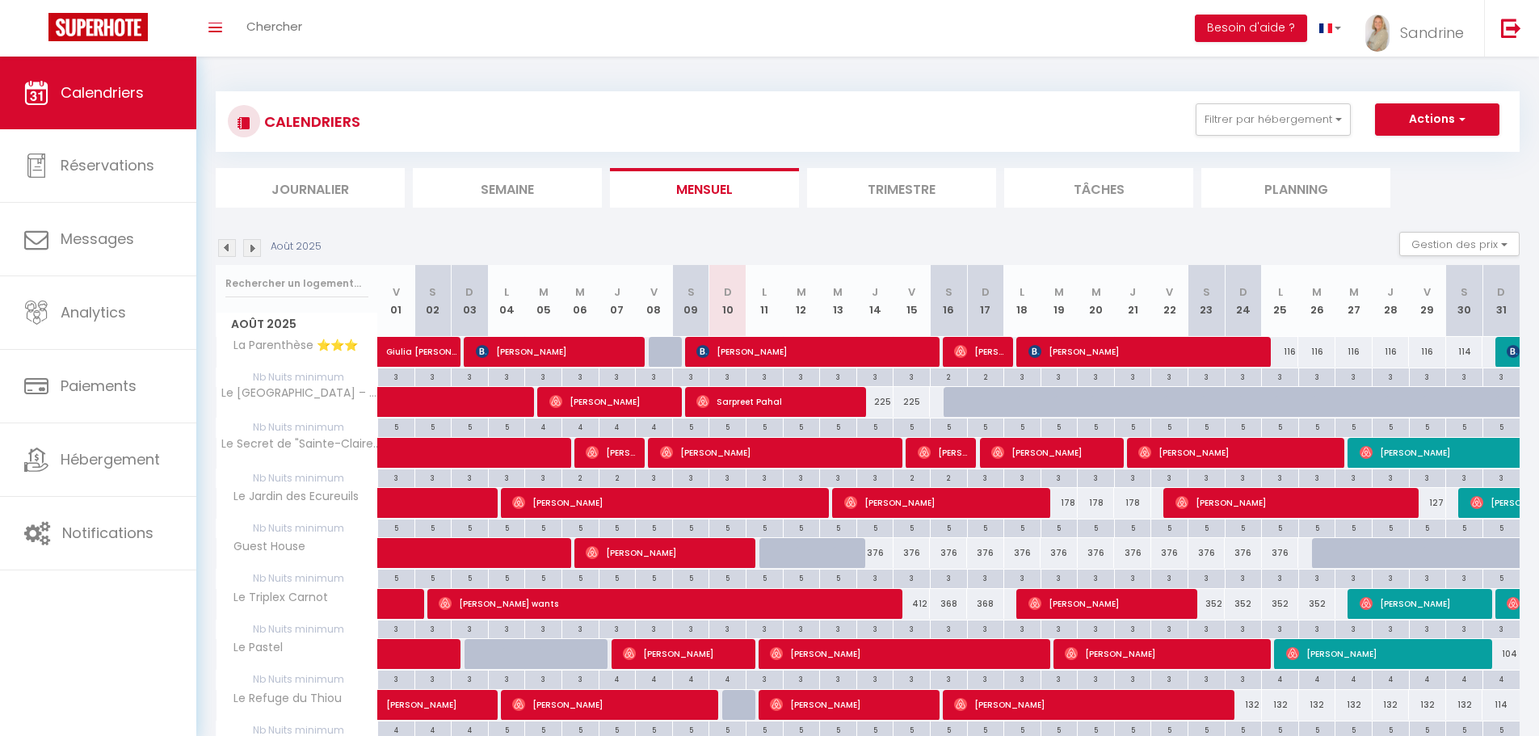
click at [336, 200] on li "Journalier" at bounding box center [310, 188] width 189 height 40
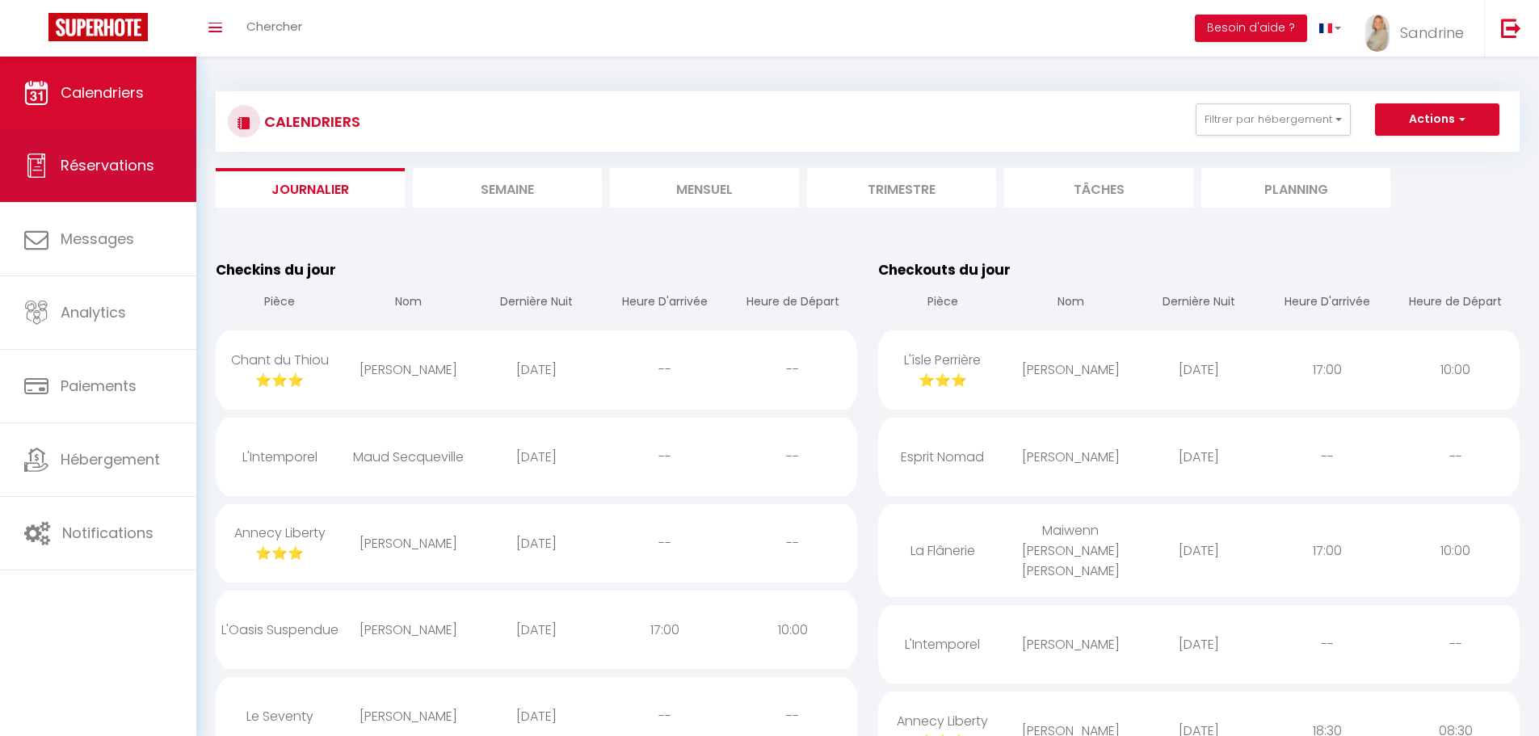
click at [91, 170] on span "Réservations" at bounding box center [108, 165] width 94 height 20
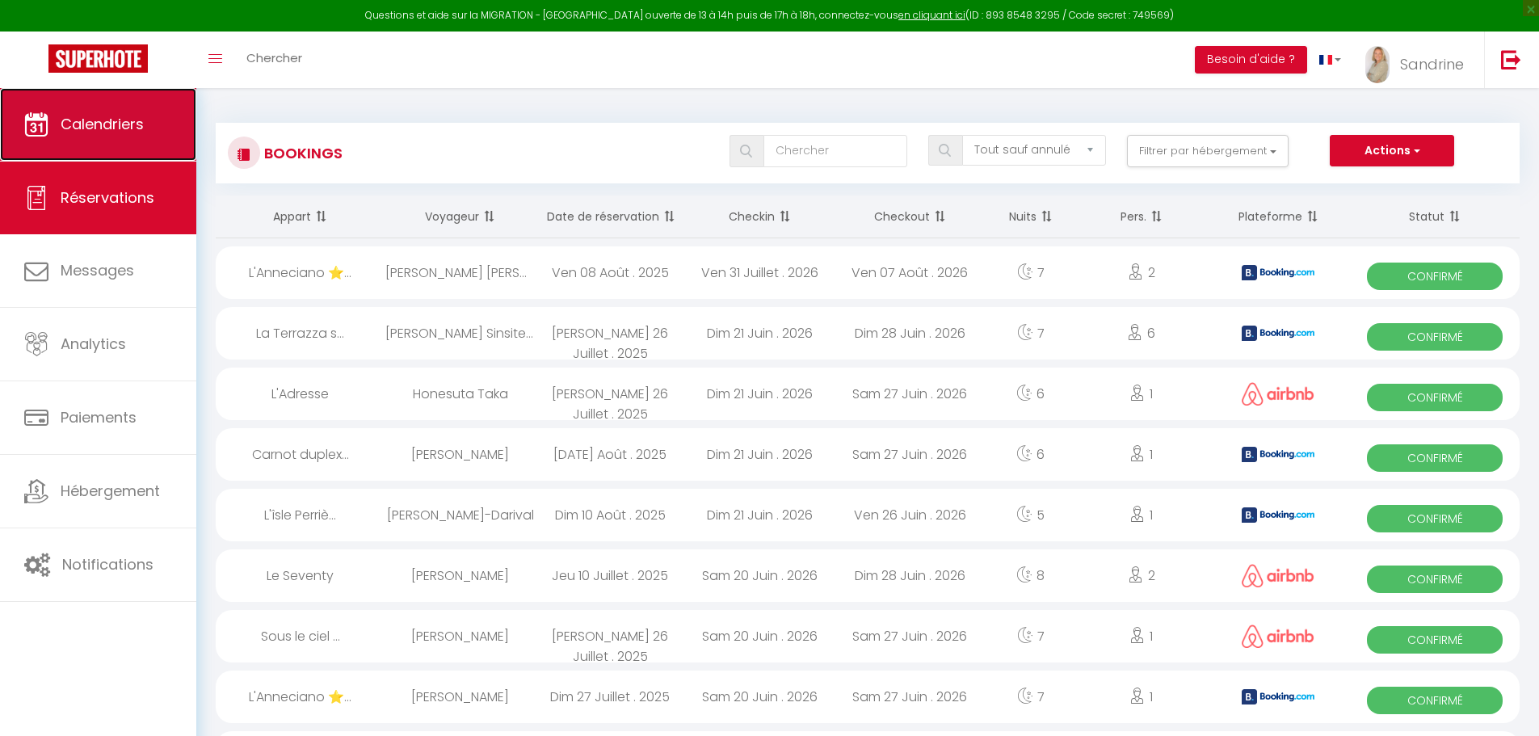
click at [108, 136] on link "Calendriers" at bounding box center [98, 124] width 196 height 73
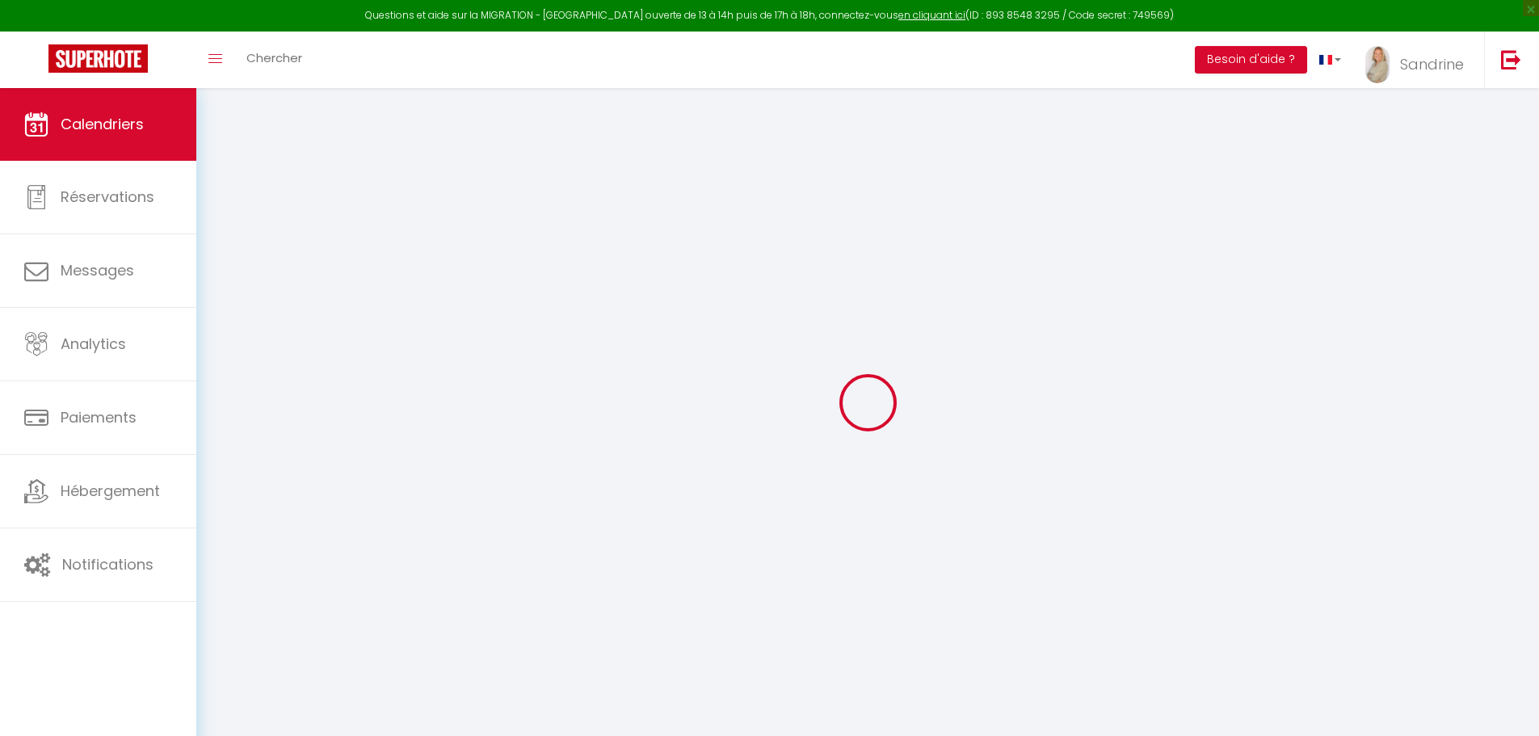
select select
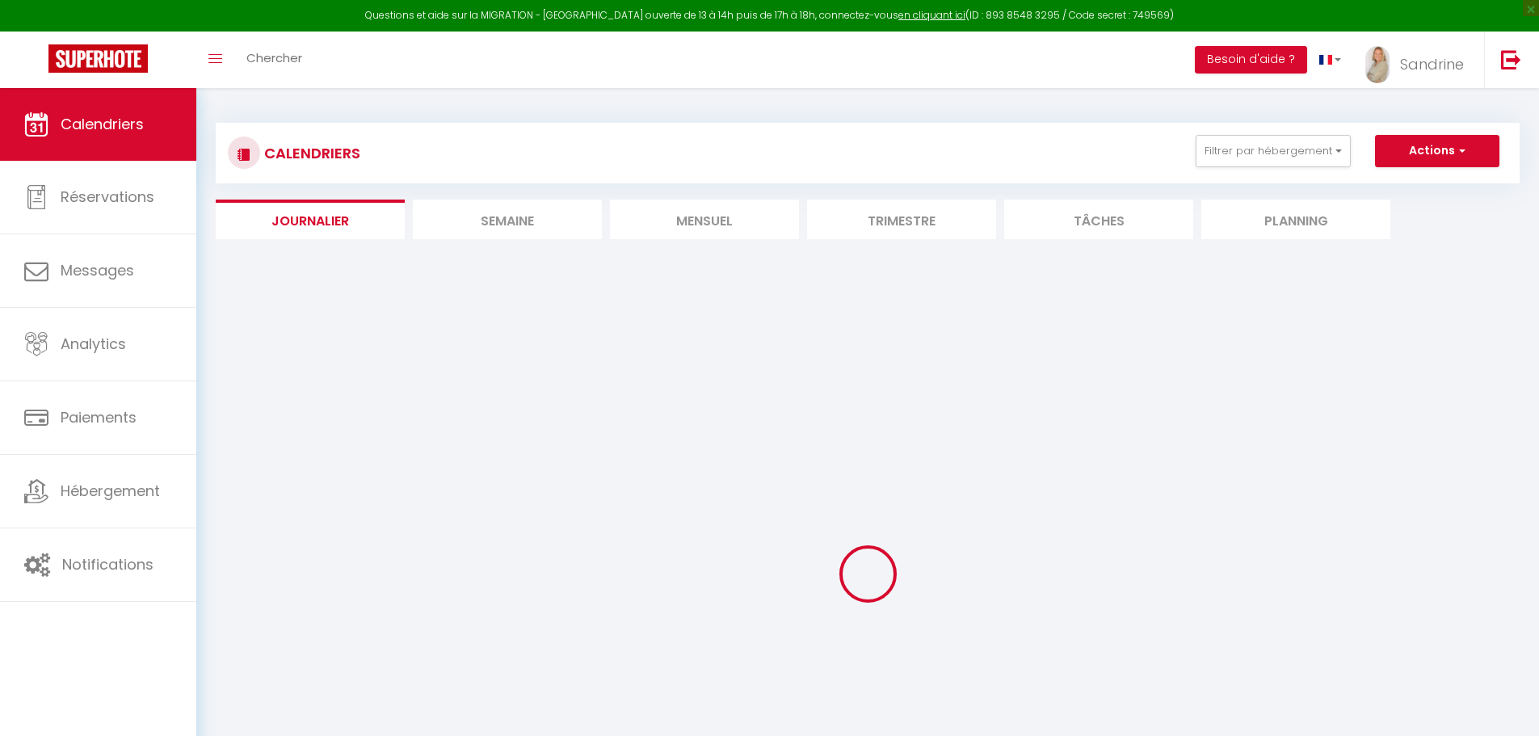
select select
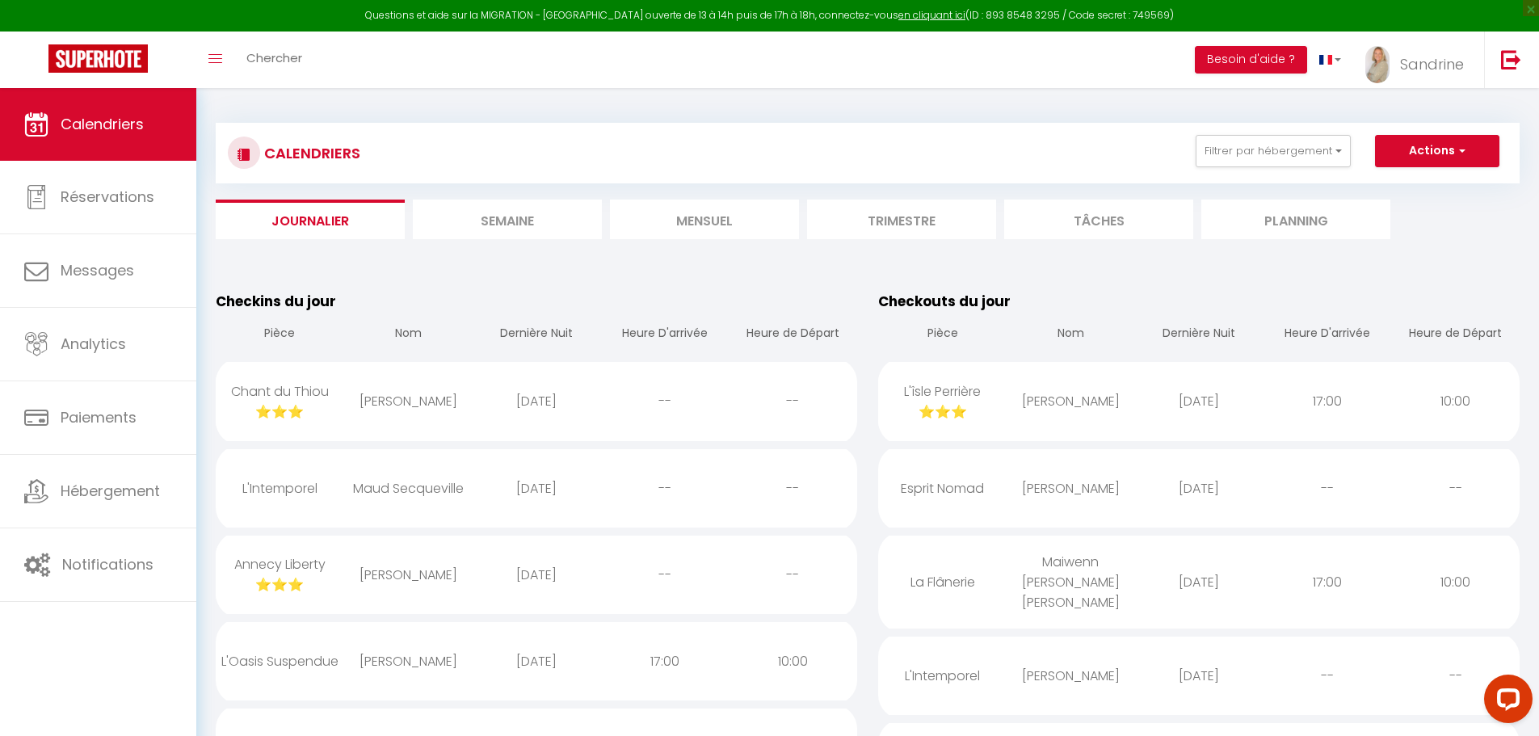
scroll to position [81, 0]
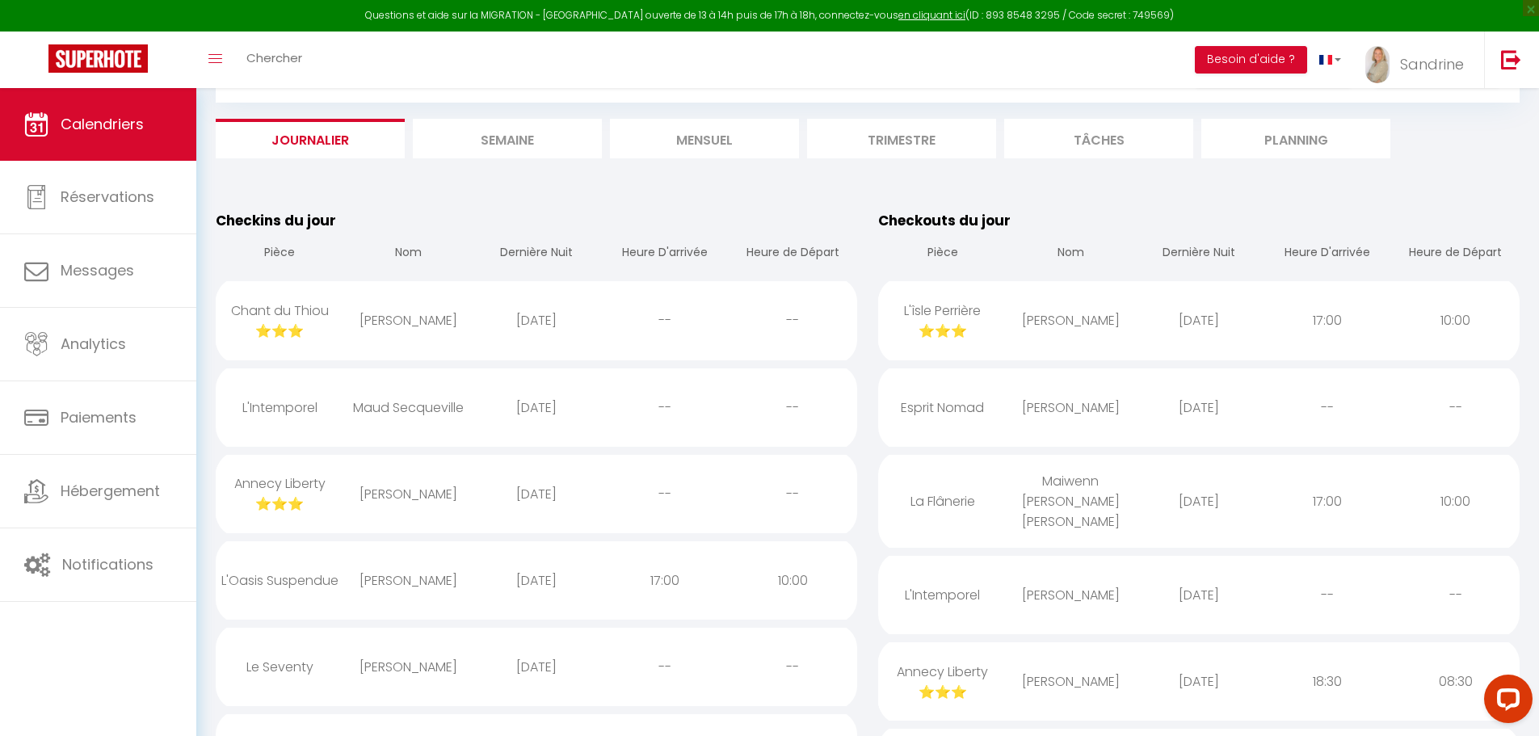
click at [563, 335] on div "[DATE]" at bounding box center [537, 320] width 128 height 53
select select "0"
select select "1"
select select
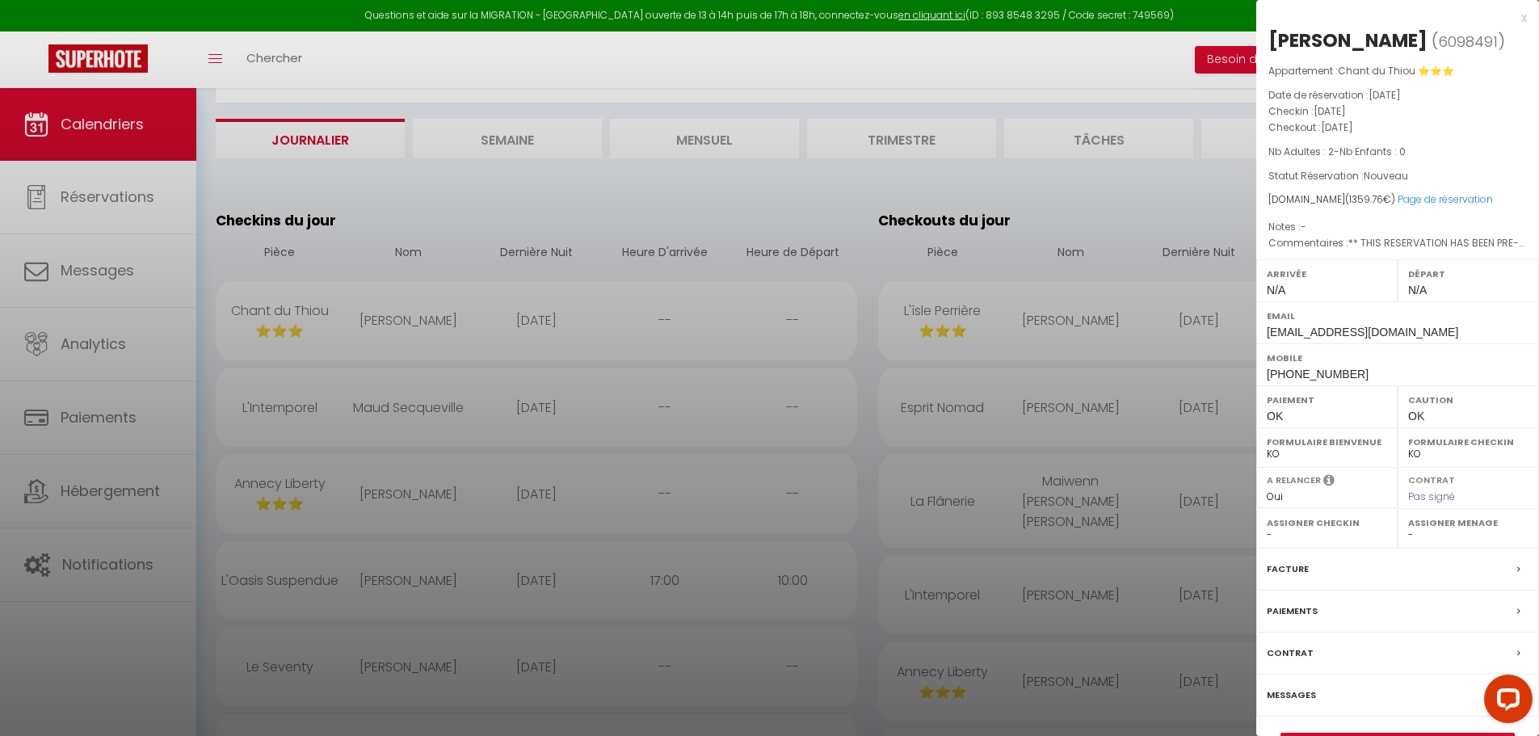
select select "20817"
click at [1044, 20] on div "x" at bounding box center [1391, 17] width 271 height 19
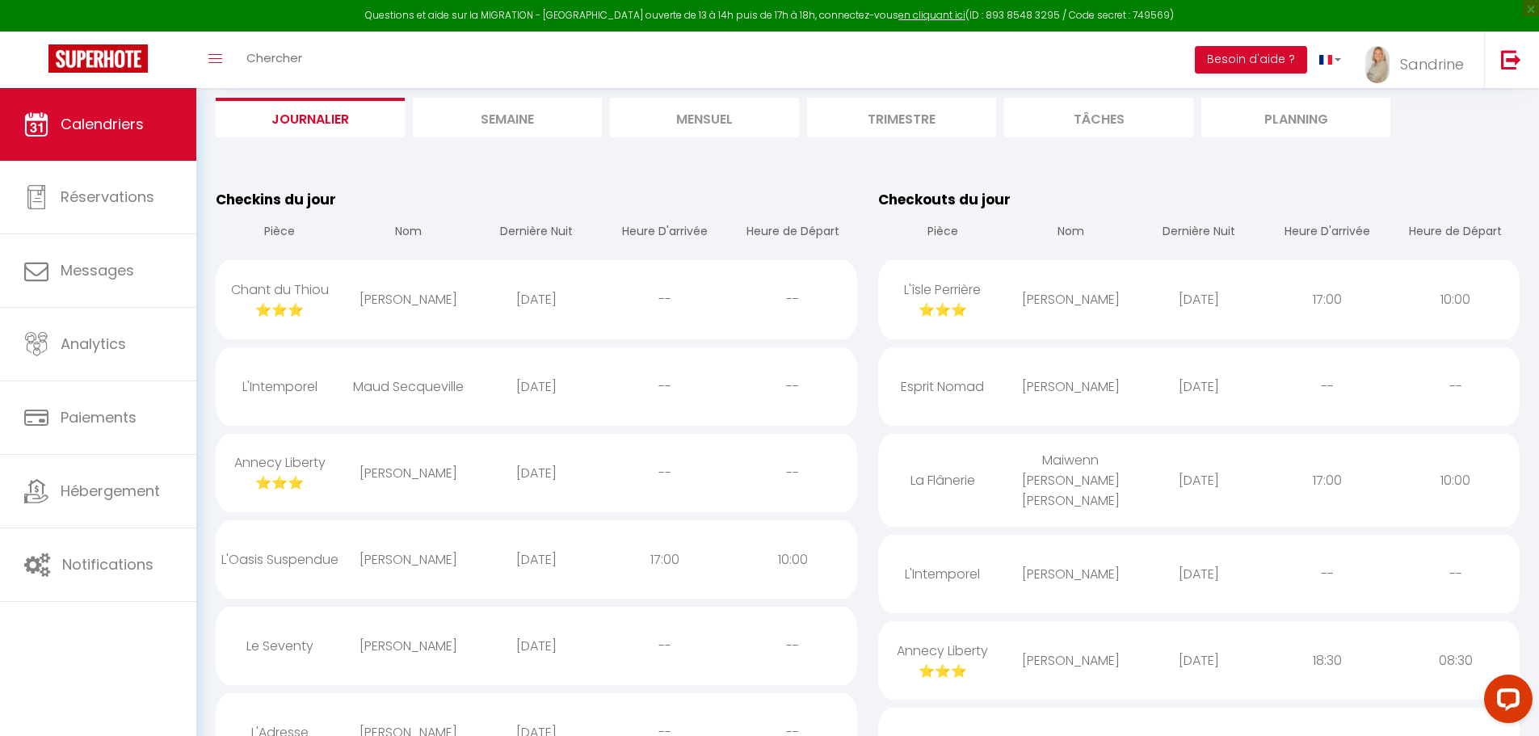
scroll to position [162, 0]
